Goal: Navigation & Orientation: Find specific page/section

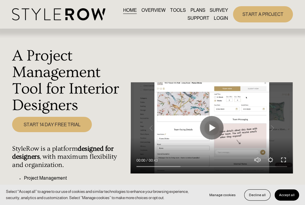
click at [220, 22] on link "LOGIN" at bounding box center [221, 18] width 14 height 8
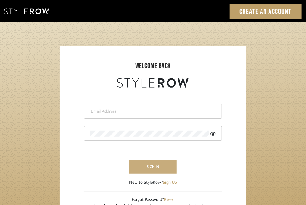
type input "katelyn@clothandkind.com"
click at [154, 170] on button "sign in" at bounding box center [152, 167] width 47 height 14
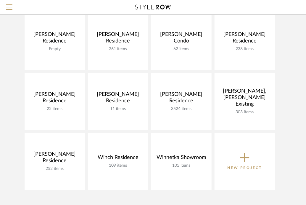
scroll to position [387, 0]
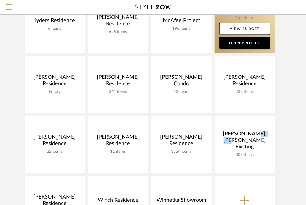
click at [229, 21] on link at bounding box center [244, 24] width 60 height 57
